Goal: Task Accomplishment & Management: Complete application form

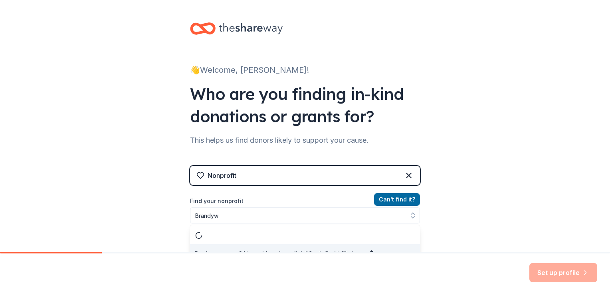
scroll to position [11, 0]
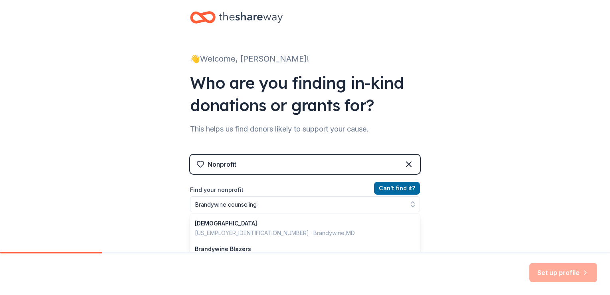
type input "Brandywine counseling"
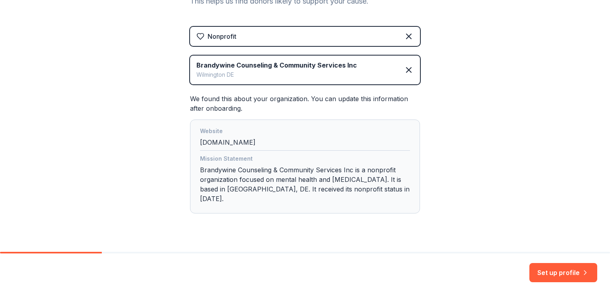
scroll to position [145, 0]
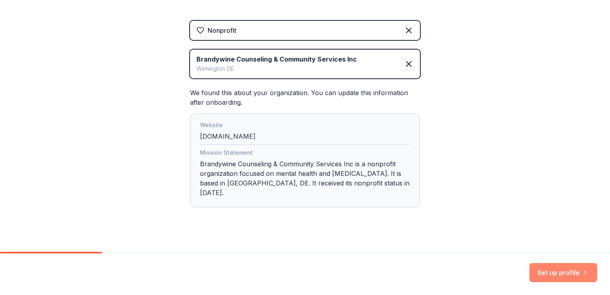
click at [568, 273] on button "Set up profile" at bounding box center [564, 272] width 68 height 19
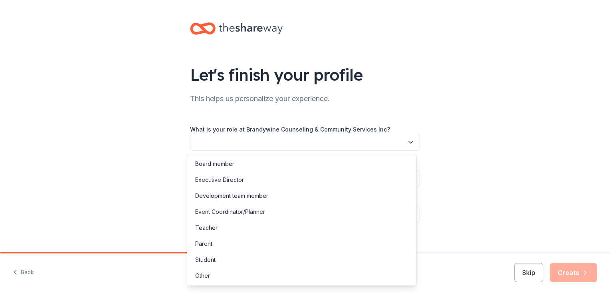
click at [362, 141] on button "button" at bounding box center [305, 142] width 230 height 17
click at [365, 275] on div "Other" at bounding box center [302, 276] width 226 height 16
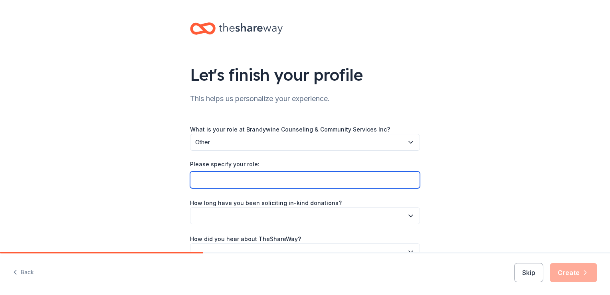
click at [332, 181] on input "Please specify your role:" at bounding box center [305, 179] width 230 height 17
type input "Outreach"
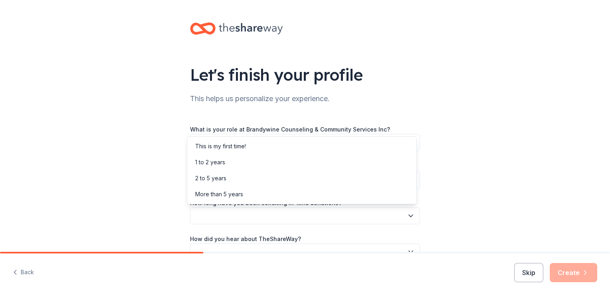
click at [334, 214] on button "button" at bounding box center [305, 215] width 230 height 17
click at [304, 143] on div "This is my first time!" at bounding box center [302, 146] width 226 height 16
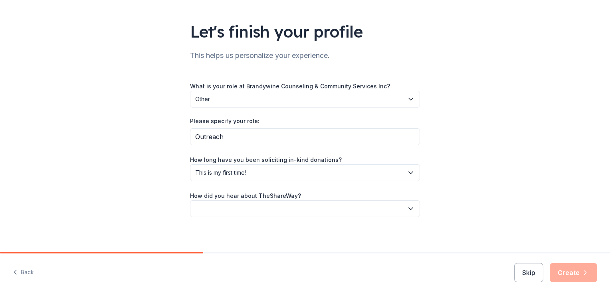
scroll to position [46, 0]
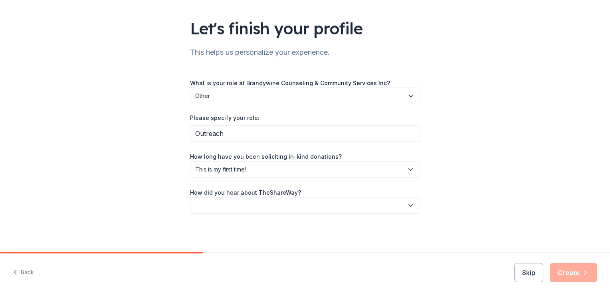
click at [378, 211] on button "button" at bounding box center [305, 205] width 230 height 17
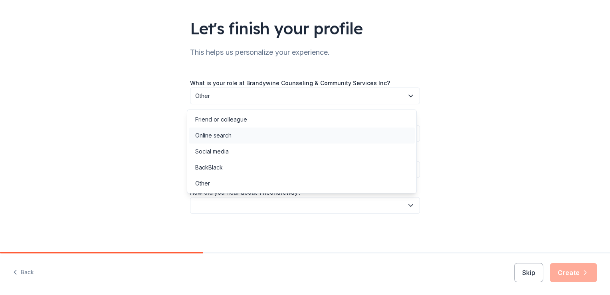
click at [344, 136] on div "Online search" at bounding box center [302, 135] width 226 height 16
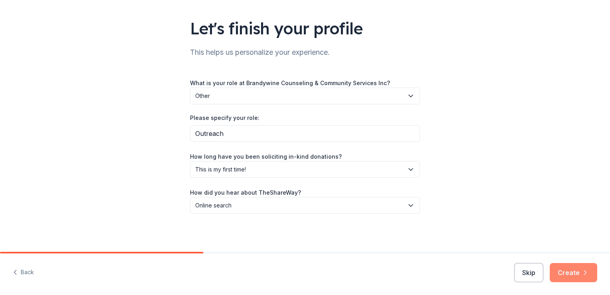
click at [585, 281] on button "Create" at bounding box center [574, 272] width 48 height 19
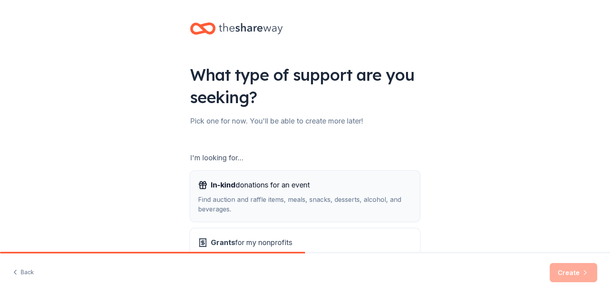
click at [387, 207] on div "Find auction and raffle items, meals, snacks, desserts, alcohol, and beverages." at bounding box center [305, 204] width 214 height 19
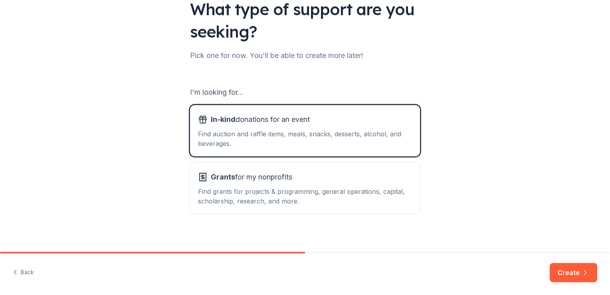
scroll to position [70, 0]
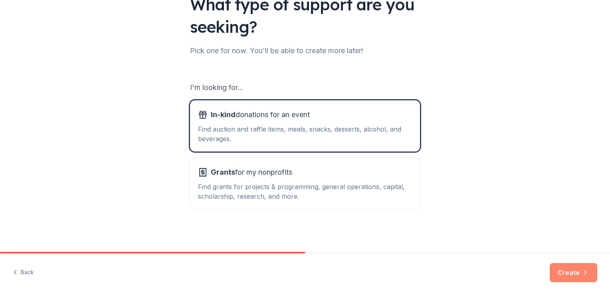
click at [578, 269] on button "Create" at bounding box center [574, 272] width 48 height 19
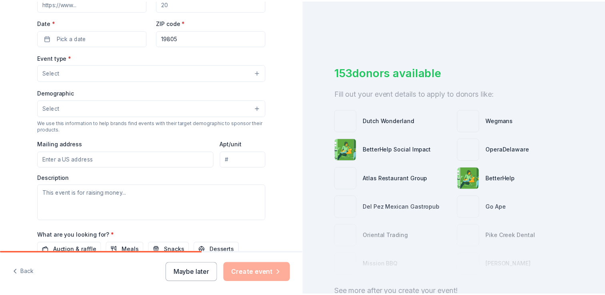
scroll to position [192, 0]
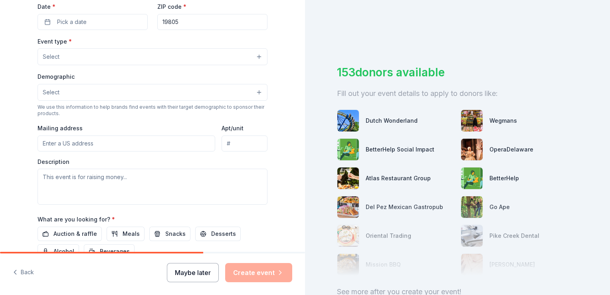
click at [197, 268] on button "Maybe later" at bounding box center [193, 272] width 52 height 19
click at [198, 276] on button "Maybe later" at bounding box center [193, 272] width 52 height 19
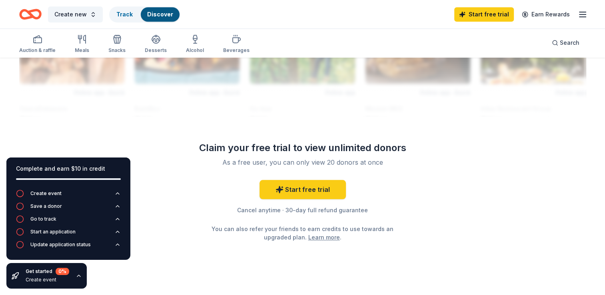
scroll to position [745, 0]
click at [82, 42] on icon "button" at bounding box center [82, 39] width 10 height 10
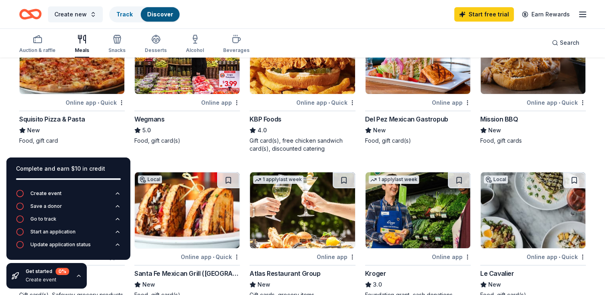
scroll to position [112, 0]
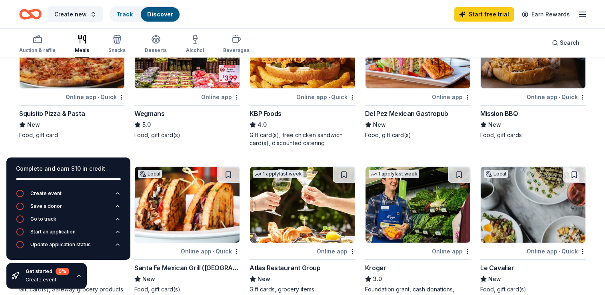
click at [88, 84] on img at bounding box center [72, 50] width 105 height 76
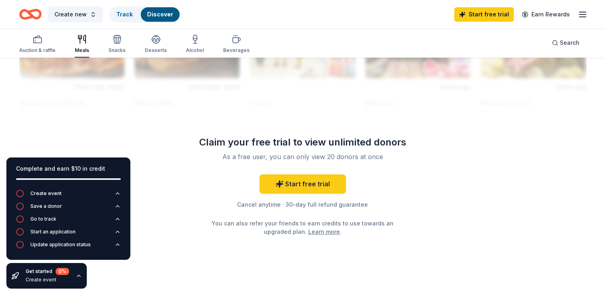
scroll to position [766, 0]
